Goal: Information Seeking & Learning: Learn about a topic

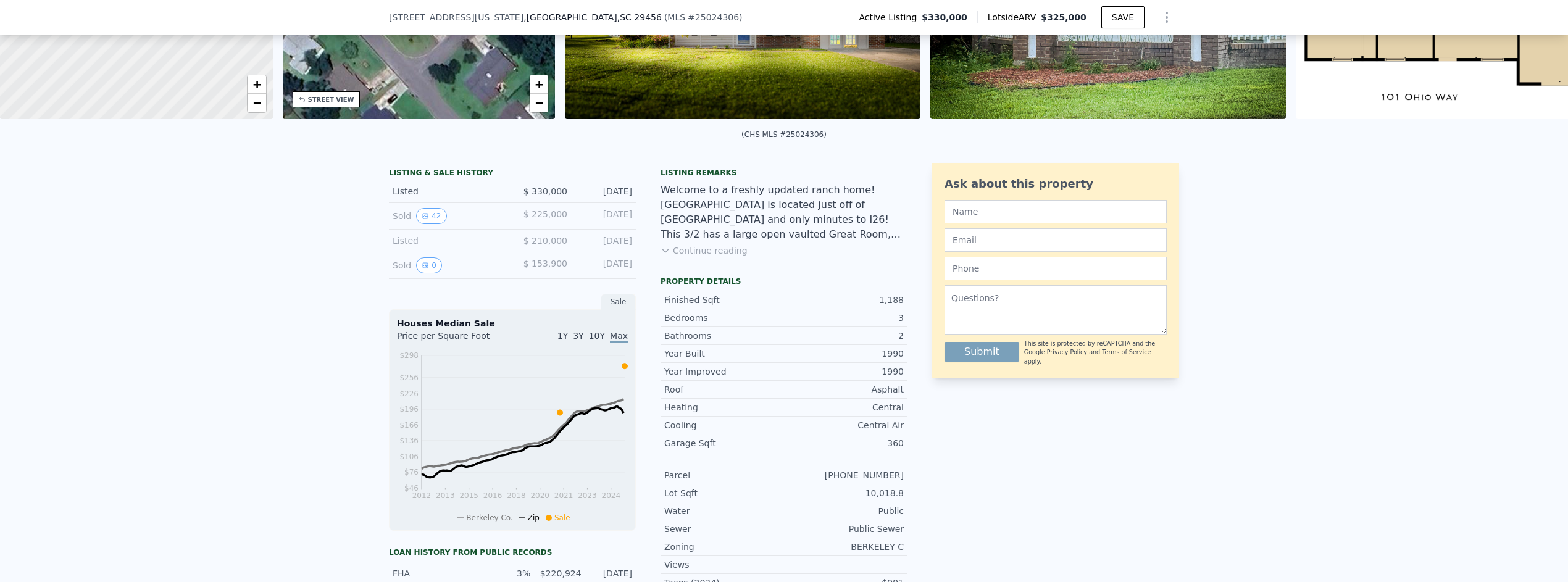
scroll to position [292, 0]
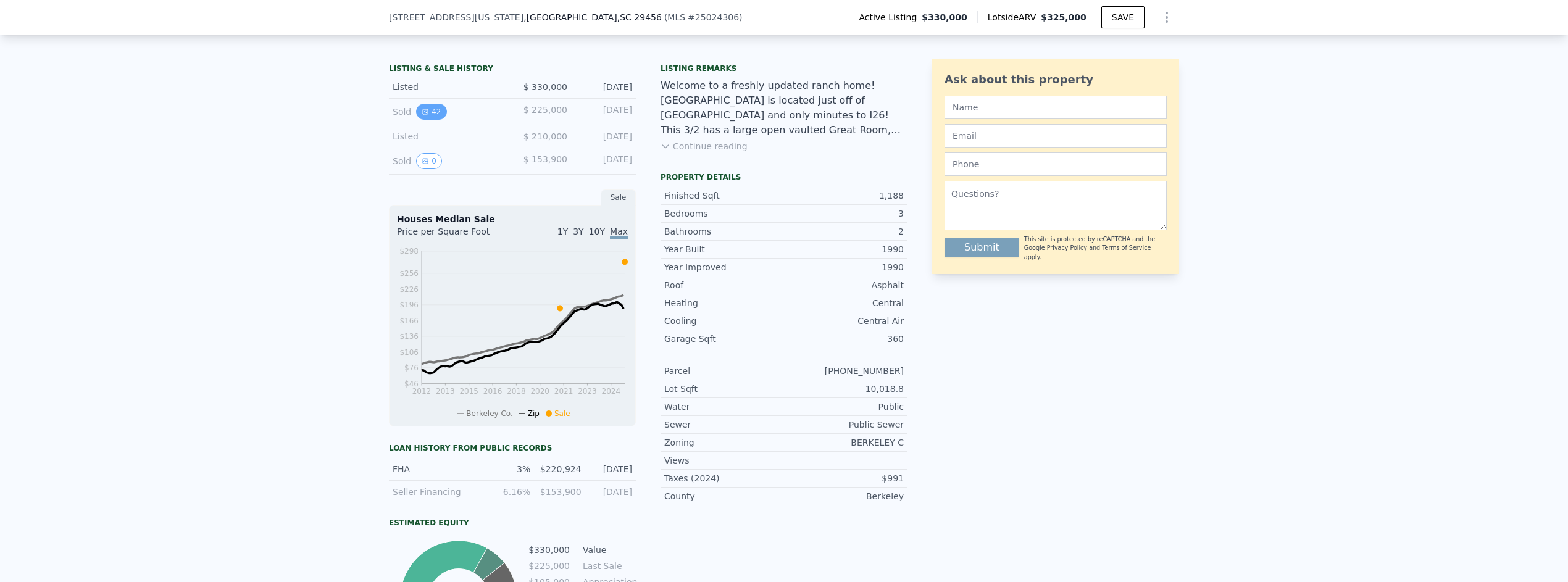
click at [433, 113] on button "42" at bounding box center [431, 111] width 30 height 16
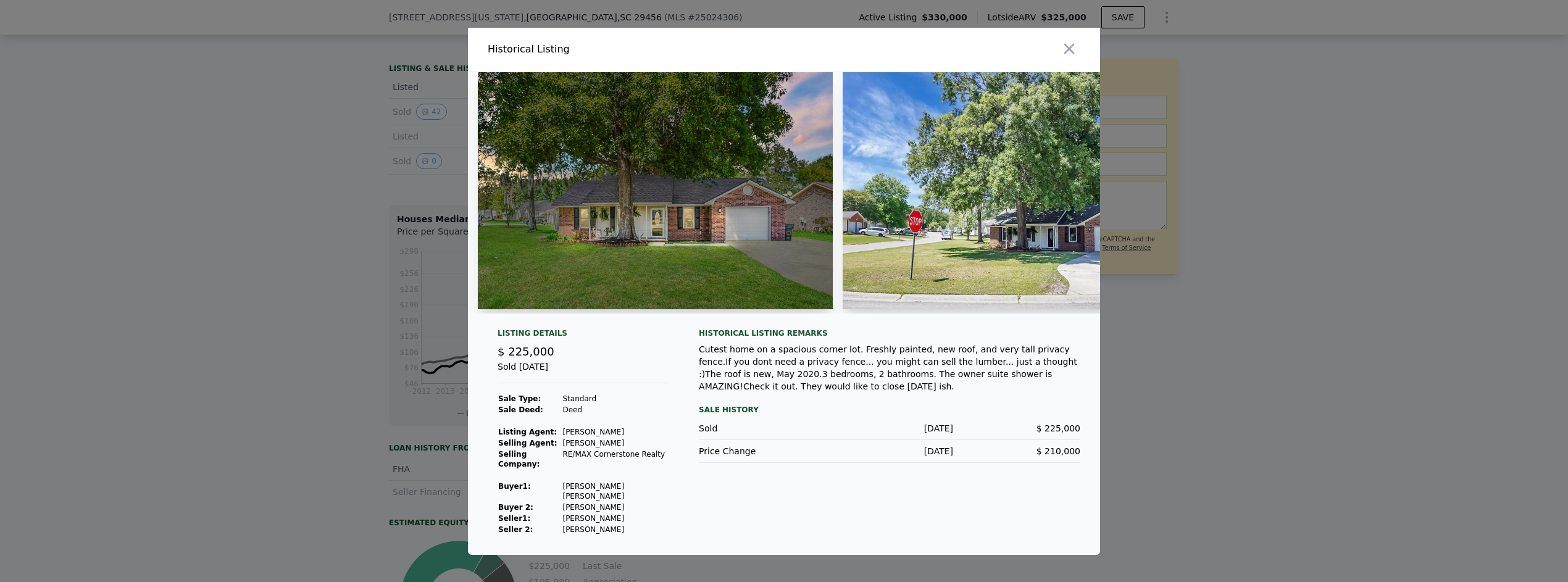
click at [1075, 238] on img at bounding box center [1020, 190] width 355 height 237
click at [899, 323] on div at bounding box center [784, 197] width 632 height 251
click at [1071, 41] on div at bounding box center [944, 50] width 311 height 44
click at [1072, 54] on icon "button" at bounding box center [1070, 49] width 11 height 10
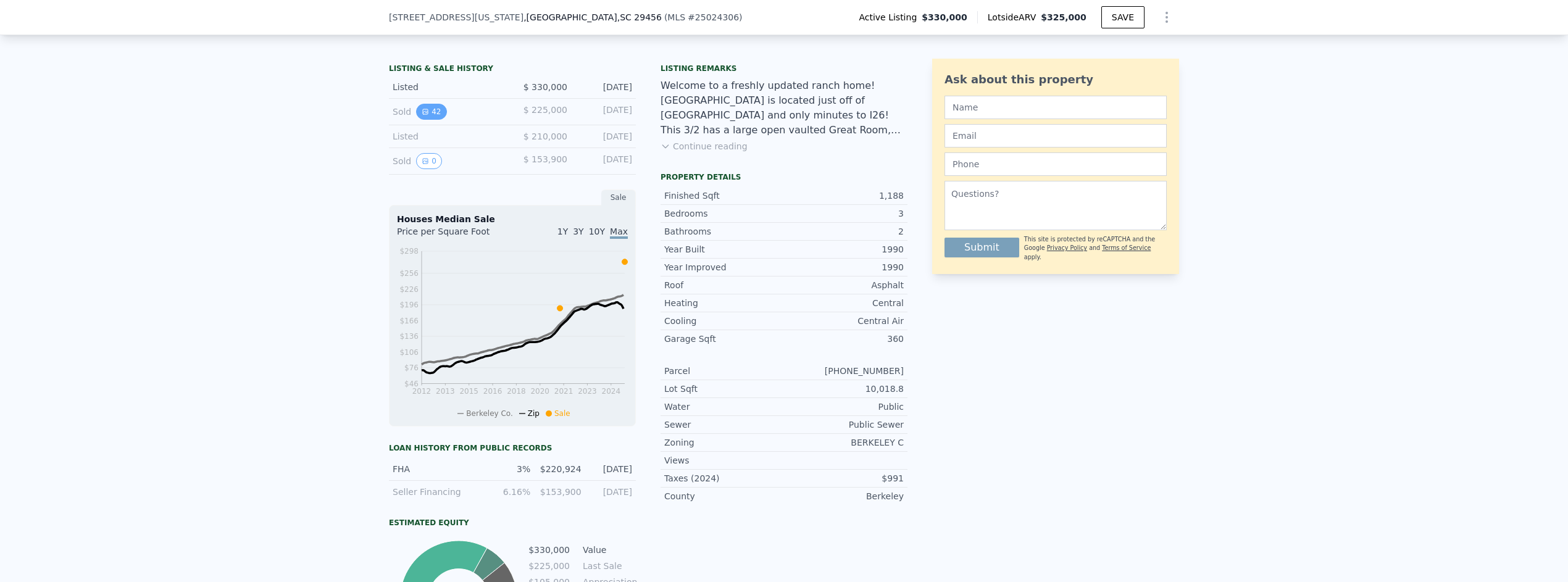
click at [440, 109] on button "42" at bounding box center [431, 111] width 30 height 16
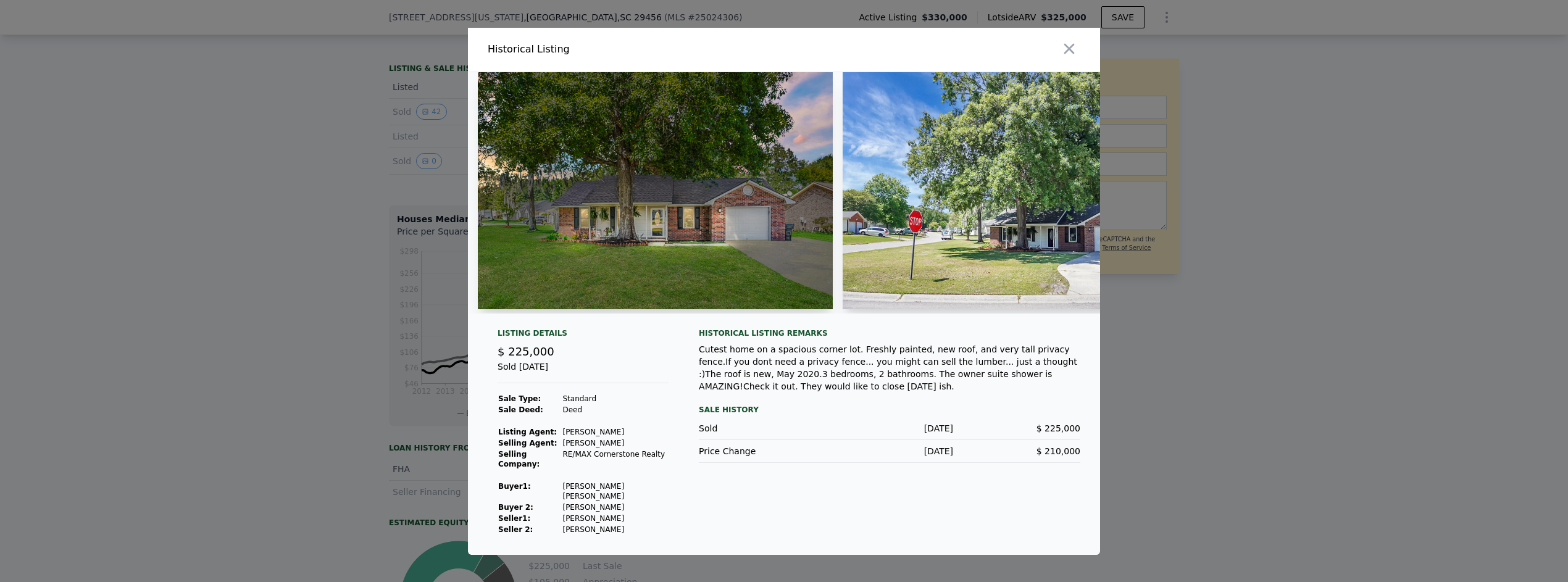
click at [1059, 188] on img at bounding box center [1020, 190] width 355 height 237
drag, startPoint x: 1021, startPoint y: 334, endPoint x: 1044, endPoint y: 335, distance: 23.0
click at [1022, 334] on div "Listing Details $ 225,000 Sold [DATE] Sale Type: Standard Sale Deed: Deed Listi…" at bounding box center [784, 313] width 632 height 482
drag, startPoint x: 947, startPoint y: 338, endPoint x: 950, endPoint y: 356, distance: 18.2
click at [953, 356] on div "Historical Listing remarks Cutest home on a spacious corner lot. Freshly painte…" at bounding box center [889, 361] width 381 height 64
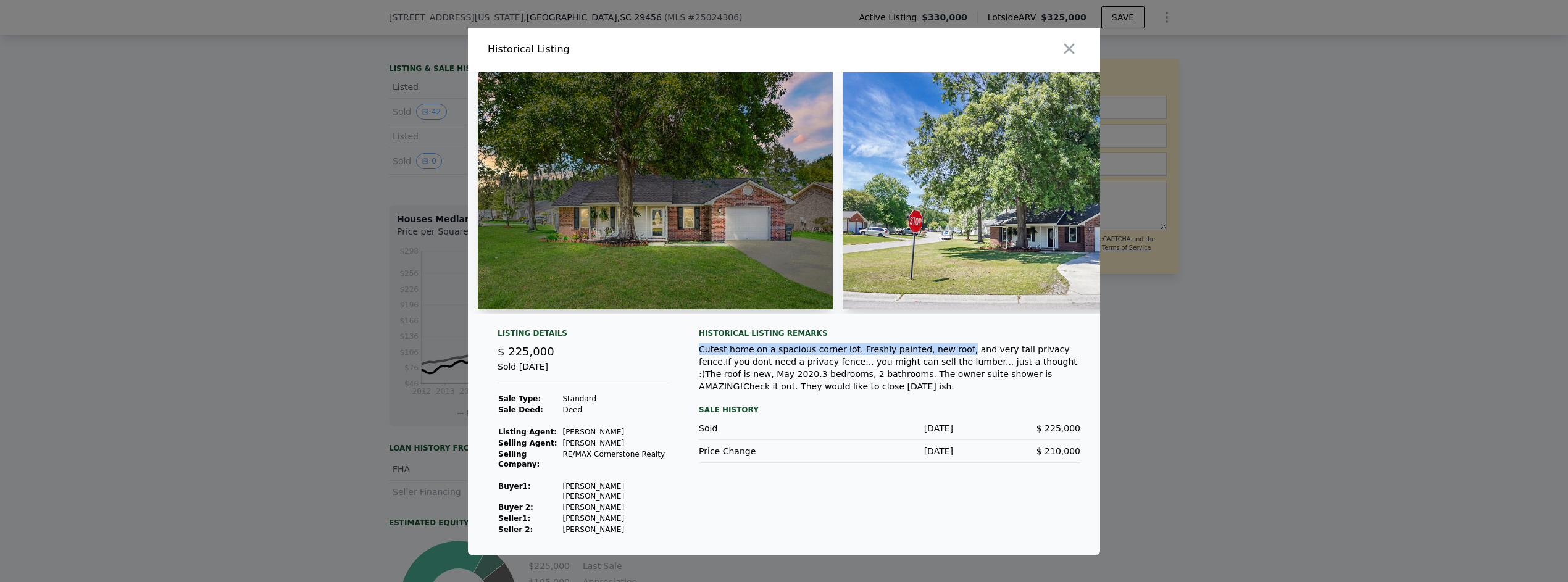
click at [949, 356] on div "Cutest home on a spacious corner lot. Freshly painted, new roof, and very tall …" at bounding box center [889, 368] width 381 height 50
drag, startPoint x: 770, startPoint y: 323, endPoint x: 800, endPoint y: 322, distance: 30.0
click at [798, 322] on div at bounding box center [784, 197] width 632 height 251
click at [800, 314] on div at bounding box center [650, 193] width 365 height 242
drag, startPoint x: 779, startPoint y: 322, endPoint x: 846, endPoint y: 332, distance: 67.7
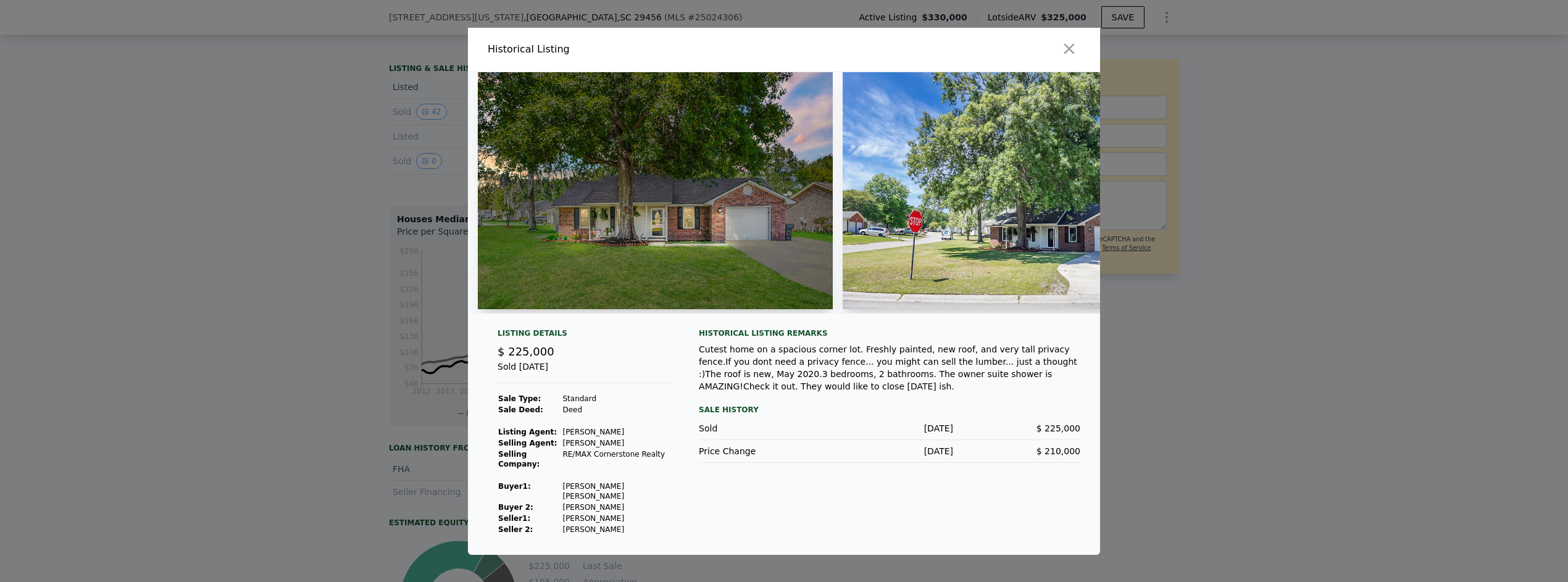
click at [829, 323] on div at bounding box center [784, 197] width 632 height 251
